Goal: Information Seeking & Learning: Learn about a topic

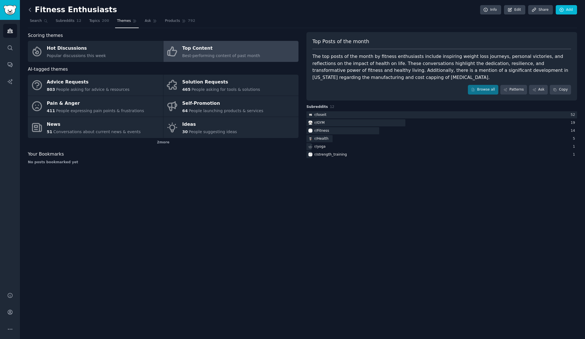
click at [32, 9] on icon at bounding box center [30, 10] width 6 height 6
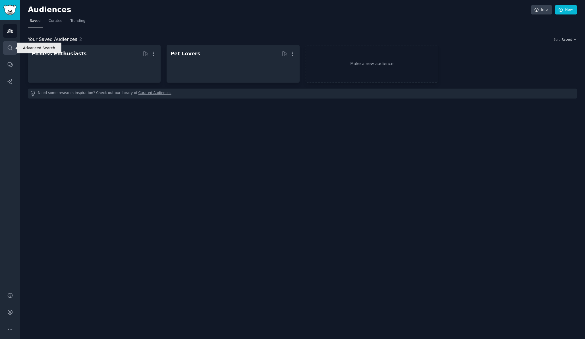
click at [12, 45] on icon "Sidebar" at bounding box center [10, 48] width 6 height 6
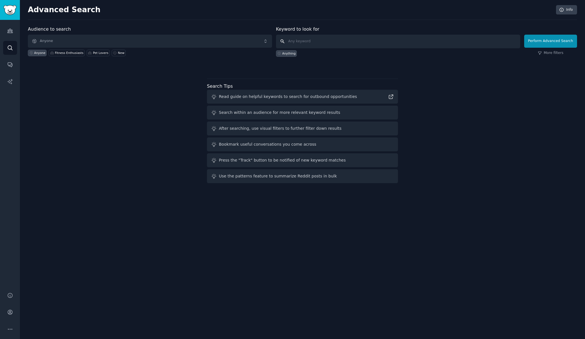
click at [353, 43] on input "text" at bounding box center [398, 42] width 244 height 14
paste input "connected gym equipment"
type input "connected gym equipment"
click at [204, 42] on span "Anyone" at bounding box center [150, 41] width 244 height 13
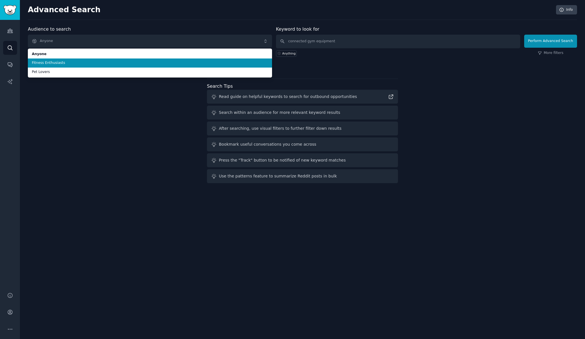
click at [185, 61] on span "Fitness Enthusiasts" at bounding box center [150, 63] width 236 height 5
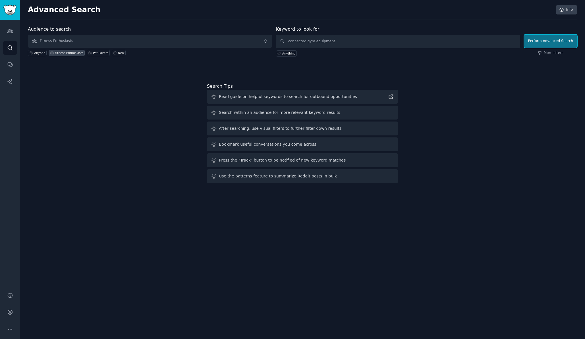
click at [541, 44] on button "Perform Advanced Search" at bounding box center [550, 41] width 53 height 13
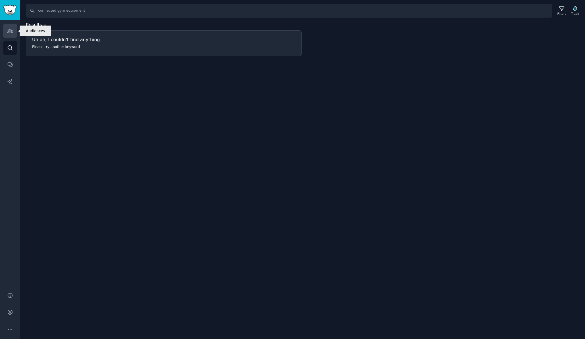
click at [13, 33] on icon "Sidebar" at bounding box center [9, 31] width 5 height 4
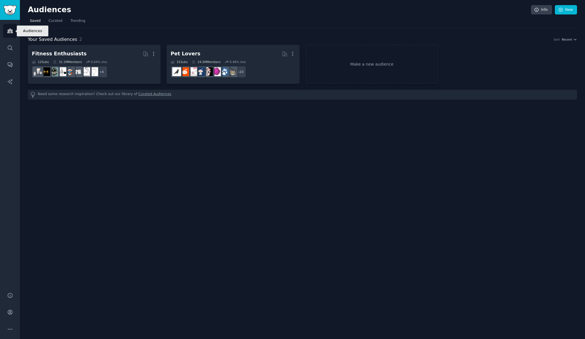
click at [7, 30] on icon "Sidebar" at bounding box center [10, 31] width 6 height 6
click at [12, 9] on img "Sidebar" at bounding box center [9, 10] width 13 height 10
click at [36, 12] on h2 "Audiences" at bounding box center [279, 9] width 503 height 9
click at [12, 34] on link "Audiences" at bounding box center [10, 31] width 14 height 14
click at [9, 49] on icon "Sidebar" at bounding box center [10, 48] width 6 height 6
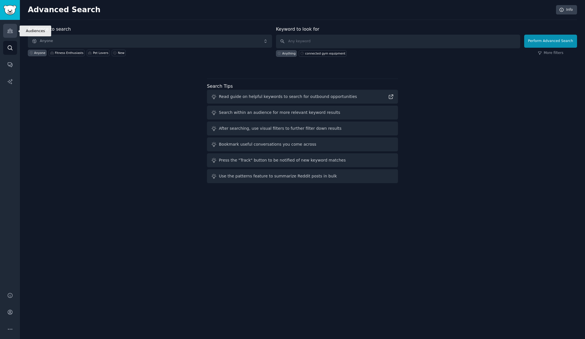
click at [9, 31] on icon "Sidebar" at bounding box center [10, 31] width 6 height 6
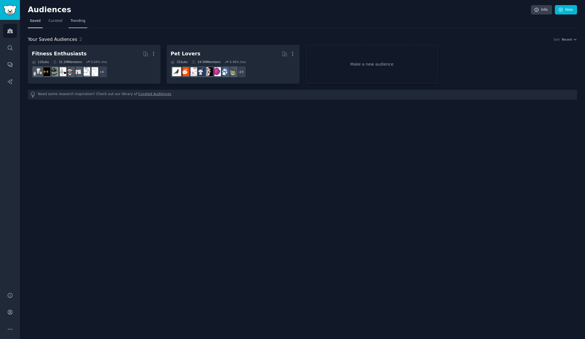
click at [72, 19] on span "Trending" at bounding box center [78, 20] width 15 height 5
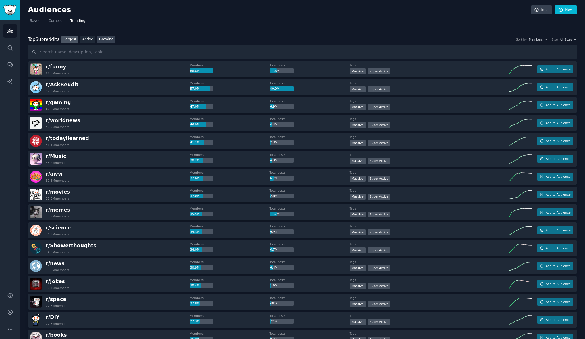
click at [102, 38] on link "Growing" at bounding box center [106, 39] width 18 height 7
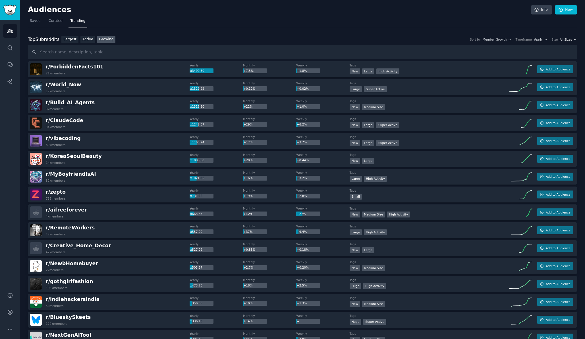
click at [574, 39] on icon "button" at bounding box center [575, 39] width 2 height 1
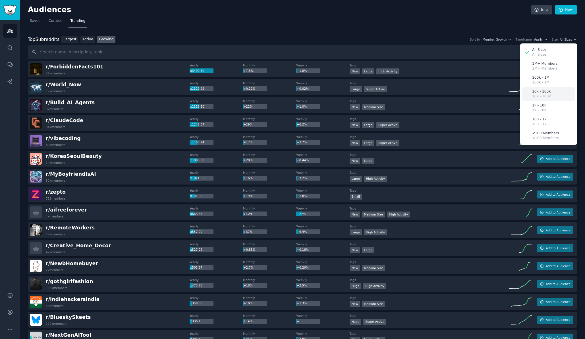
click at [550, 92] on div "10k - 100k 10k - 100k" at bounding box center [548, 94] width 53 height 14
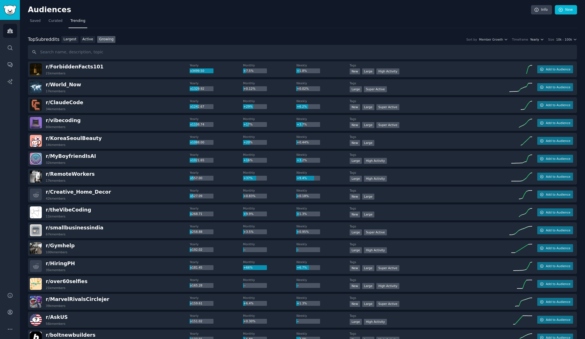
click at [542, 40] on icon "button" at bounding box center [542, 40] width 4 height 4
click at [513, 61] on p "Monthly" at bounding box center [506, 60] width 14 height 5
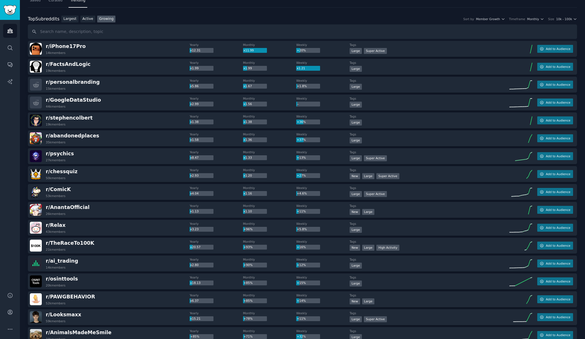
scroll to position [28, 0]
